Goal: Task Accomplishment & Management: Manage account settings

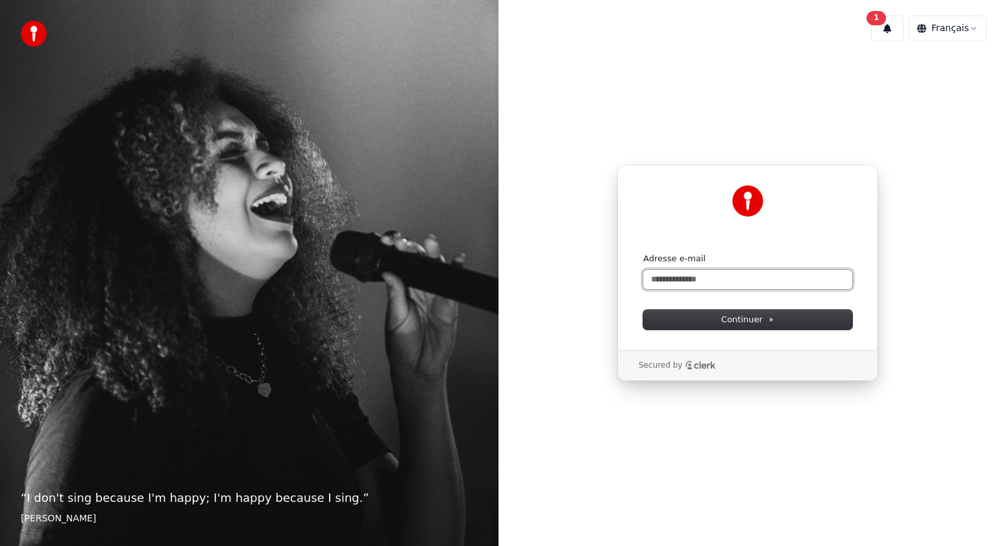
click at [742, 284] on input "Adresse e-mail" at bounding box center [747, 279] width 209 height 19
click at [887, 25] on button "1" at bounding box center [887, 29] width 32 height 26
click at [863, 71] on div "La mise à jour est prête" at bounding box center [854, 64] width 182 height 18
click at [967, 66] on button "Mettre à Jour" at bounding box center [991, 71] width 81 height 26
